Goal: Obtain resource: Obtain resource

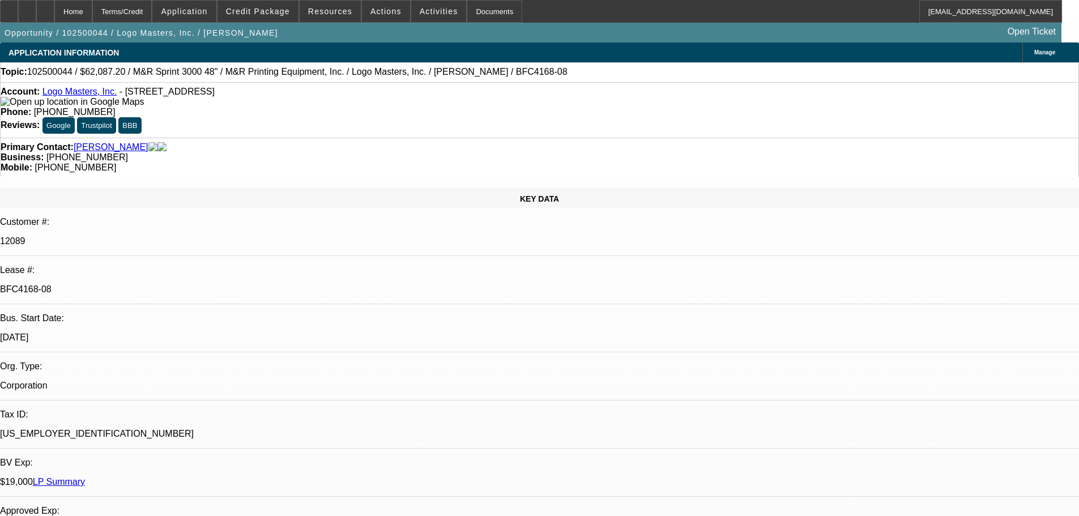
select select "0"
select select "0.1"
select select "4"
select select "0"
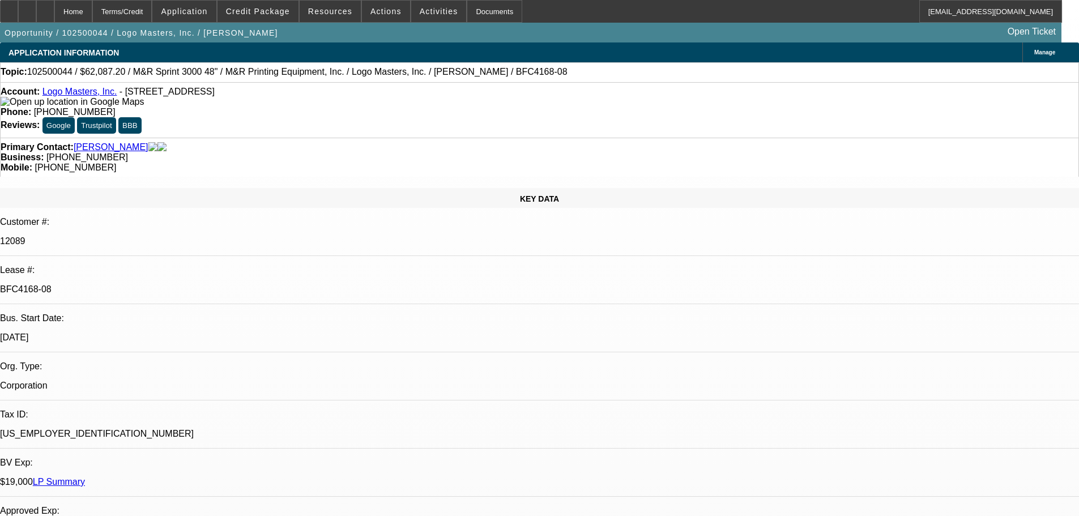
select select "0"
select select "0.1"
select select "4"
click at [257, 15] on span "Credit Package" at bounding box center [258, 11] width 64 height 9
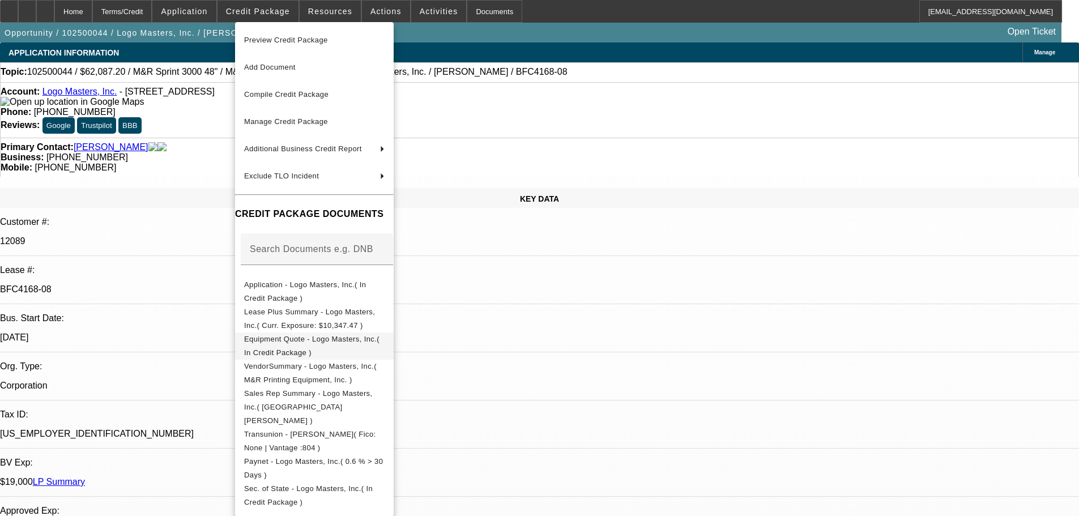
click at [299, 340] on span "Equipment Quote - Logo Masters, Inc.( In Credit Package )" at bounding box center [311, 346] width 135 height 22
